Goal: Task Accomplishment & Management: Manage account settings

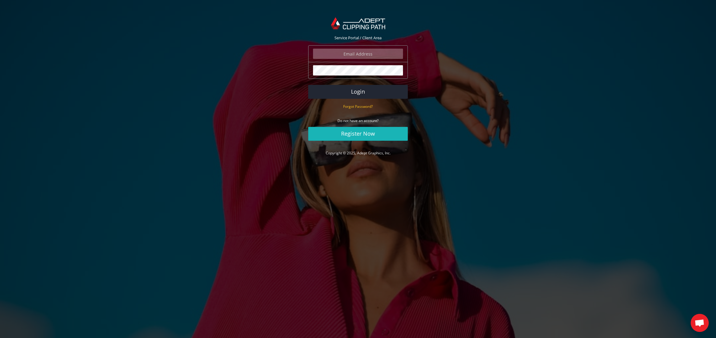
type input "[EMAIL_ADDRESS][DOMAIN_NAME]"
click at [353, 134] on link "Register Now" at bounding box center [358, 134] width 100 height 14
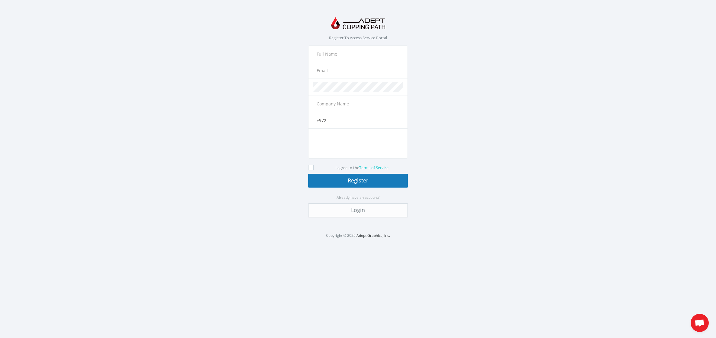
type input "aya@aya.co.il"
click at [311, 168] on icon at bounding box center [310, 167] width 5 height 5
click at [311, 168] on input "I agree to the Terms of Service" at bounding box center [312, 168] width 4 height 4
checkbox input "true"
click at [329, 180] on button "Register" at bounding box center [358, 181] width 100 height 14
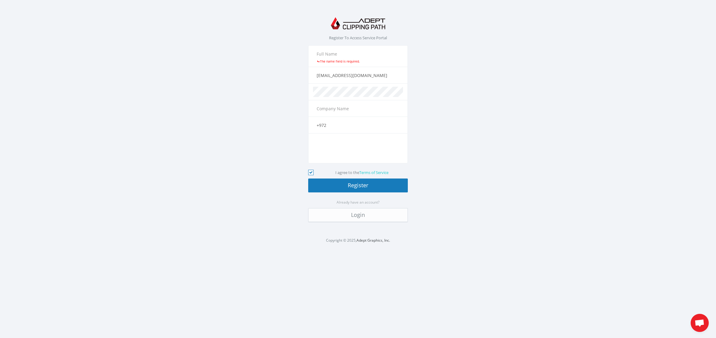
click at [326, 56] on input "text" at bounding box center [358, 54] width 90 height 10
type input "Aya Ben Ezri"
type input "Photographer"
click at [346, 183] on button "Register" at bounding box center [358, 186] width 100 height 14
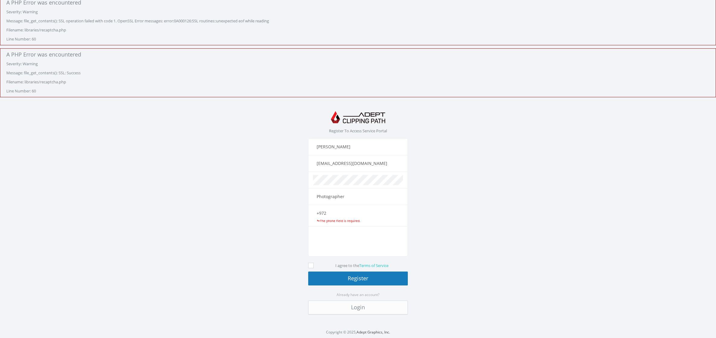
scroll to position [4, 0]
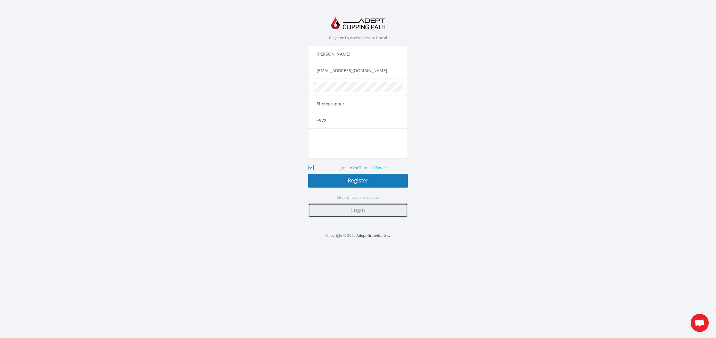
click at [360, 211] on link "Login" at bounding box center [358, 210] width 100 height 14
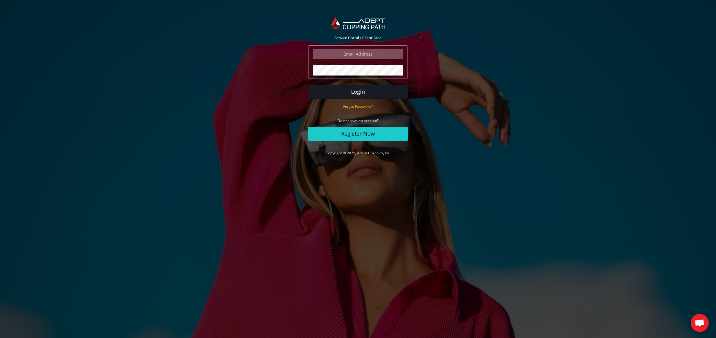
type input "[EMAIL_ADDRESS][DOMAIN_NAME]"
click at [358, 93] on button "Login" at bounding box center [358, 92] width 100 height 14
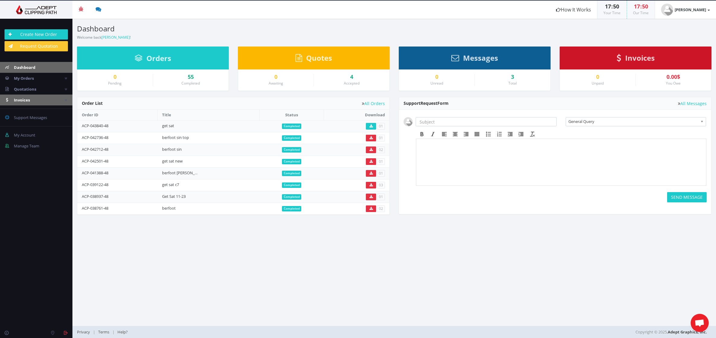
click at [24, 99] on span "Invoices" at bounding box center [22, 99] width 16 height 5
